Goal: Information Seeking & Learning: Understand process/instructions

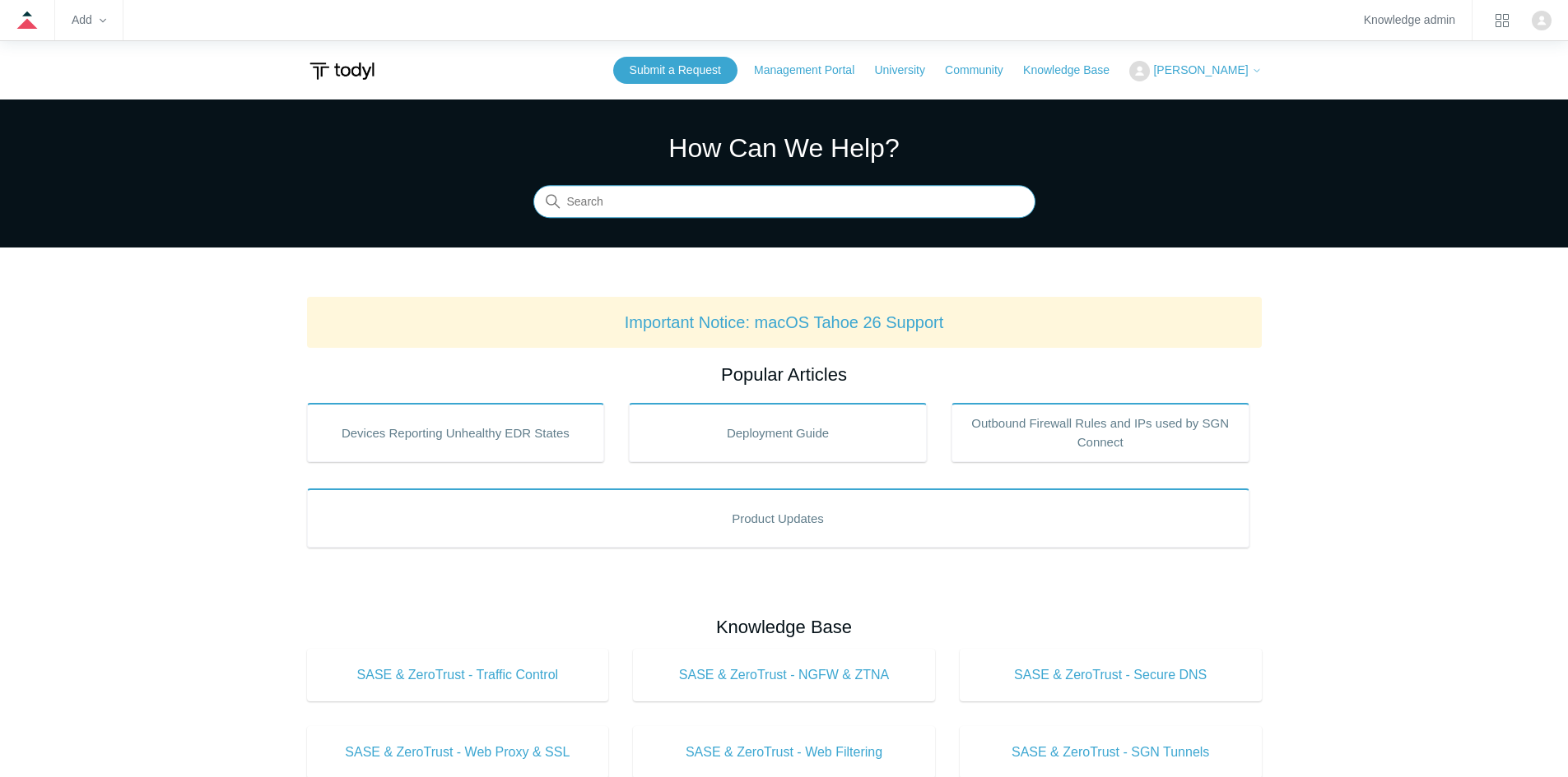
drag, startPoint x: 686, startPoint y: 190, endPoint x: 680, endPoint y: 200, distance: 11.7
click at [687, 190] on input "Search" at bounding box center [784, 202] width 502 height 33
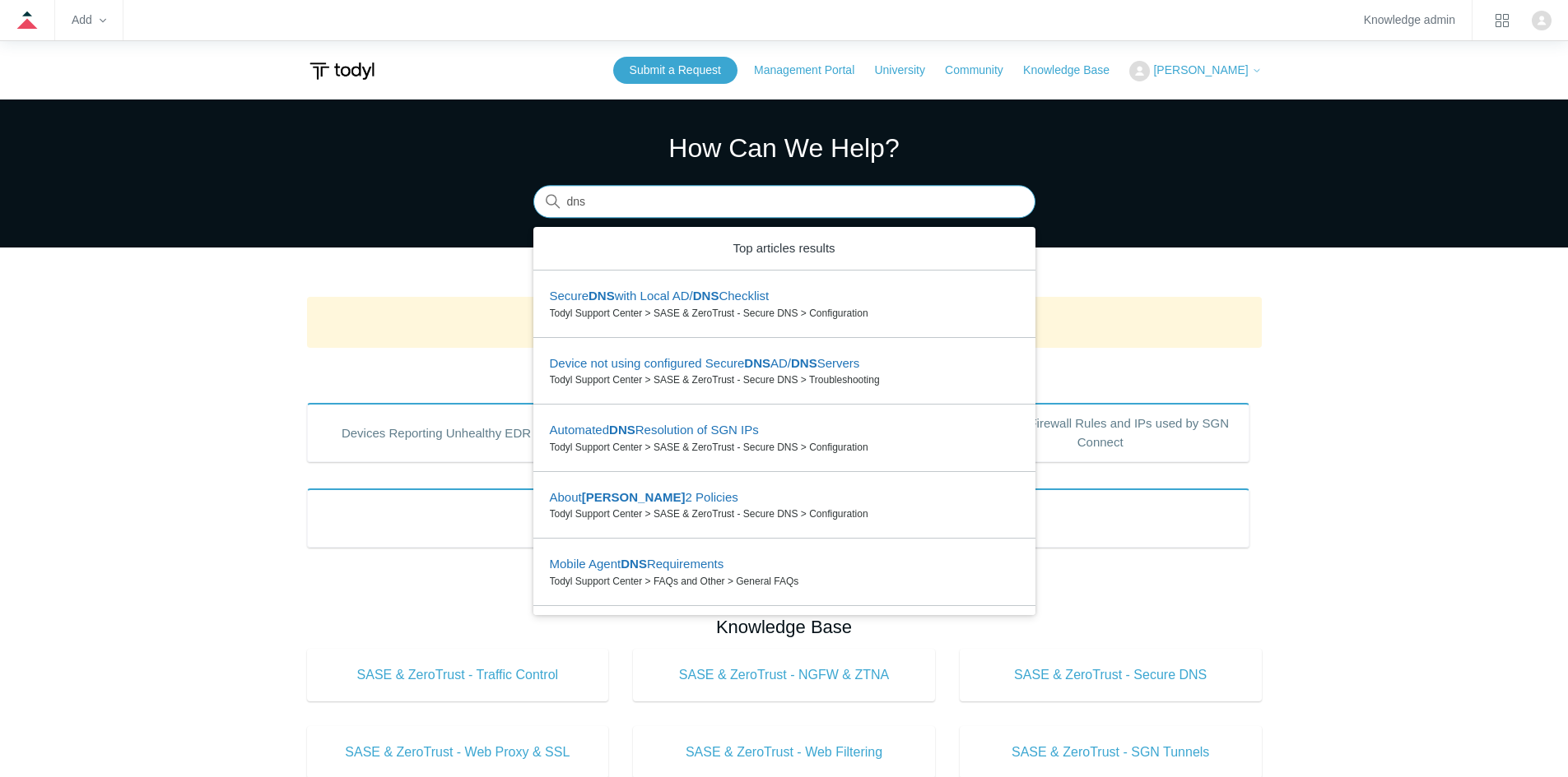
type input "dns"
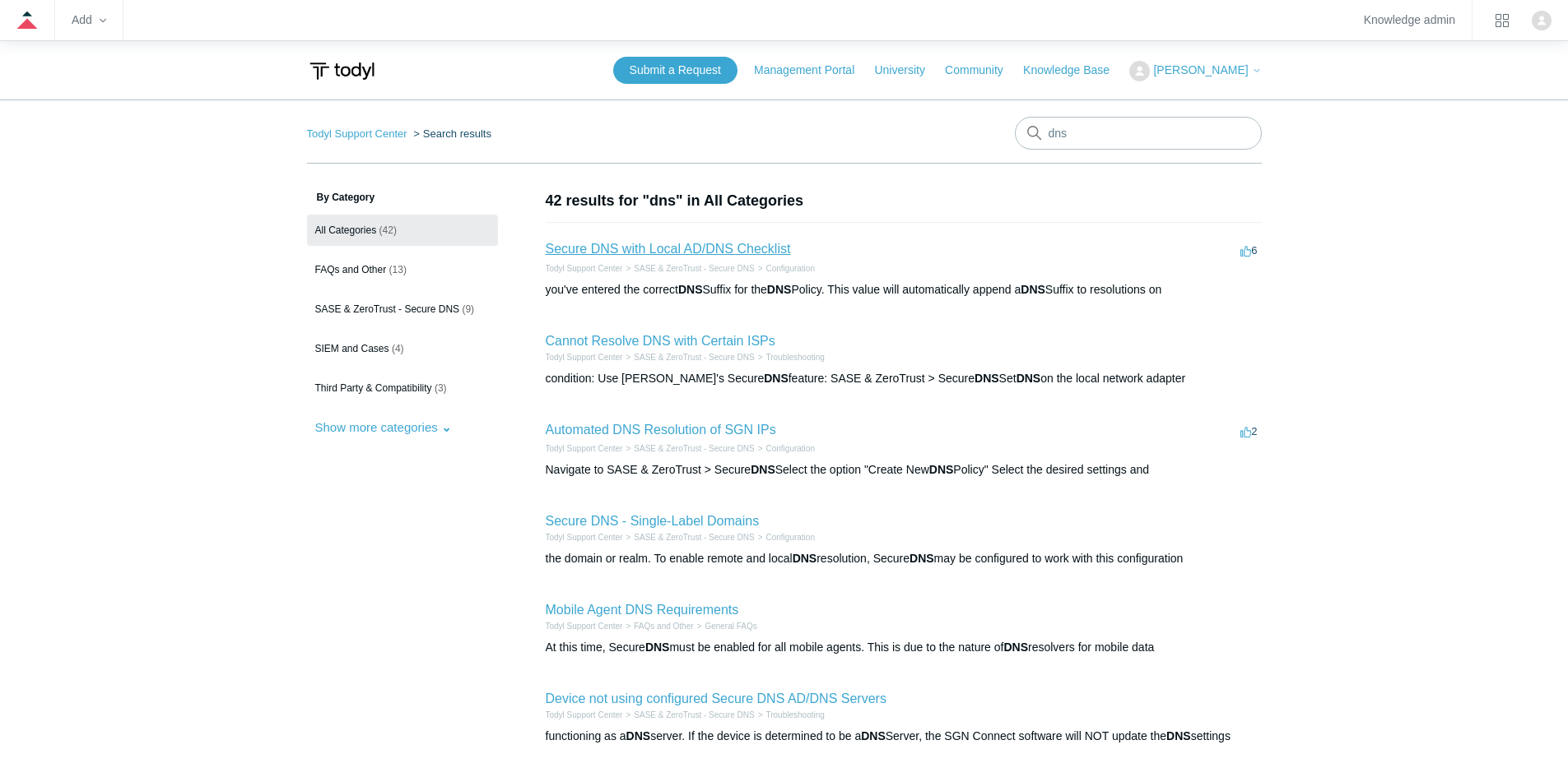
click at [681, 255] on link "Secure DNS with Local AD/DNS Checklist" at bounding box center [668, 248] width 245 height 14
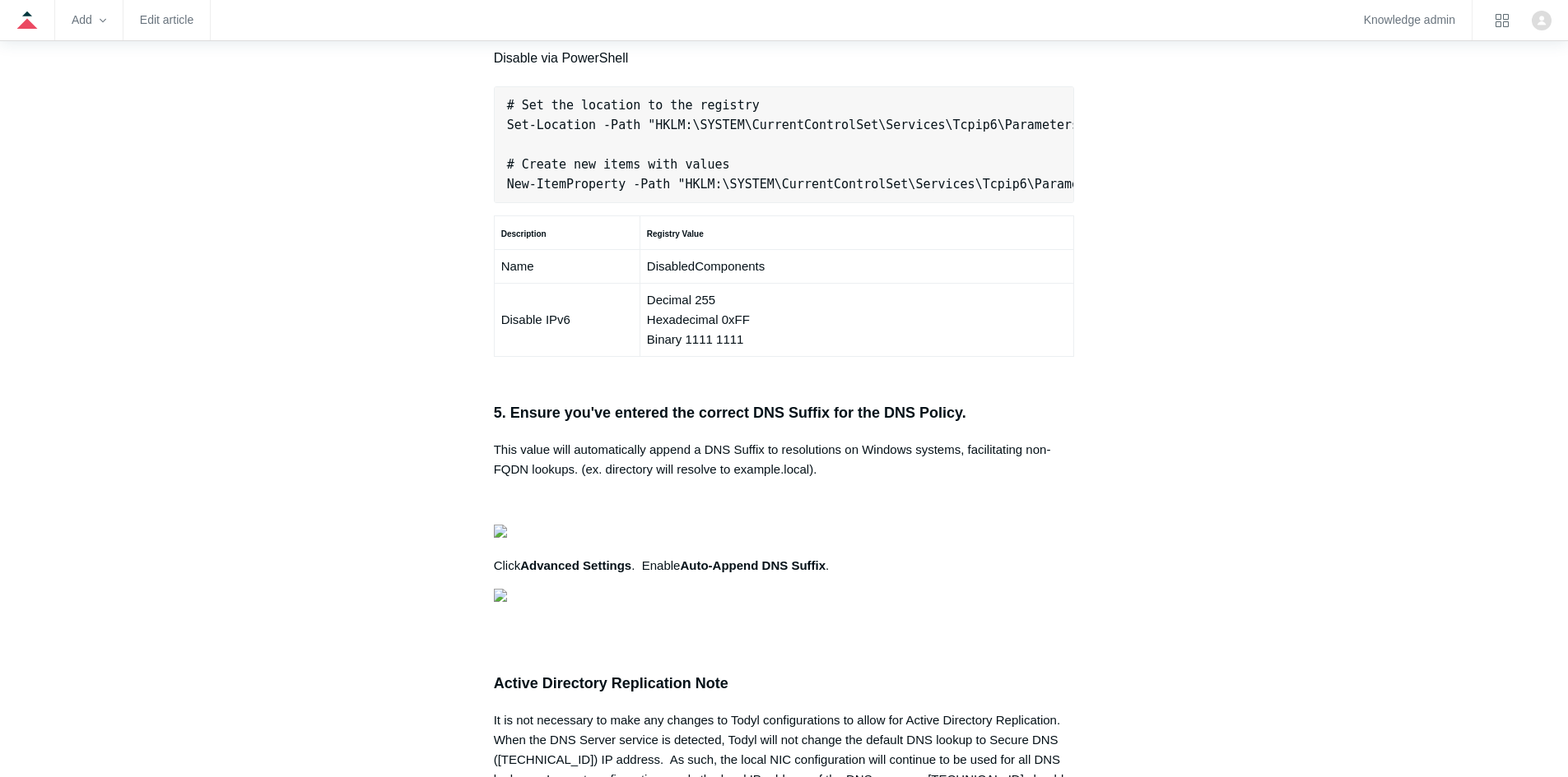
scroll to position [1234, 0]
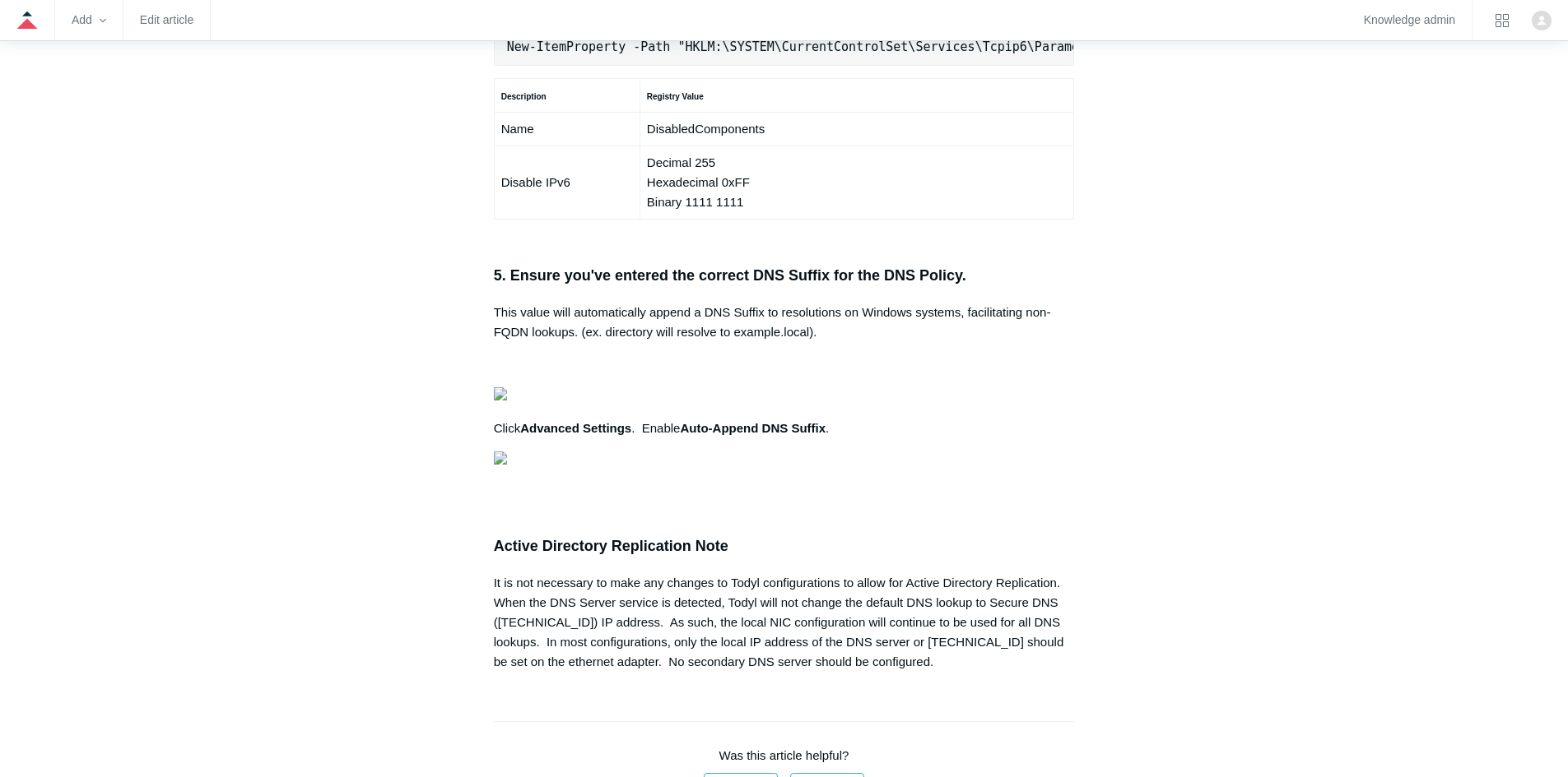
copy pre "New-NetFirewallRule -DisplayName "Todyl SGN Network" -Direction Inbound -Progra…"
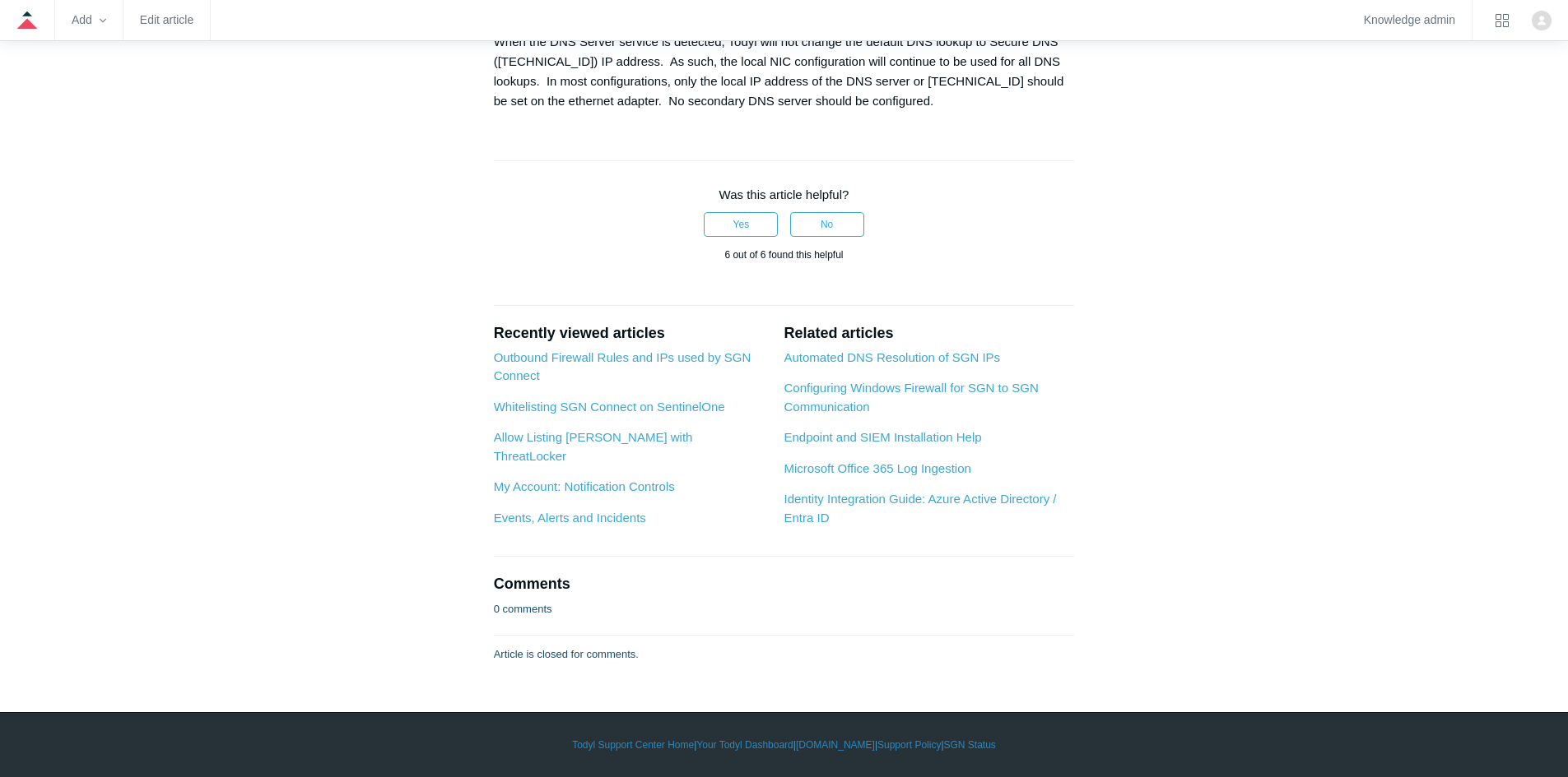
scroll to position [2331, 0]
